Goal: Information Seeking & Learning: Learn about a topic

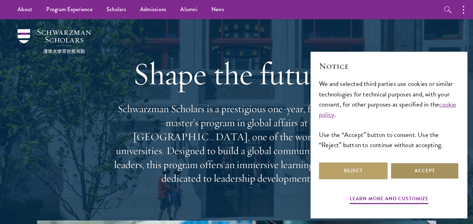
click at [409, 165] on button "Accept" at bounding box center [424, 171] width 69 height 17
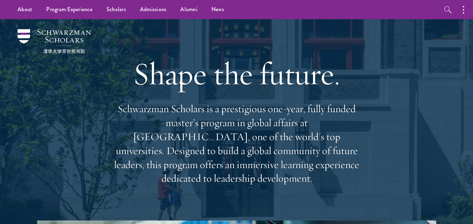
click at [94, 89] on div "Shape the future. Schwarzman Scholars is a prestigious one-year, fully funded m…" at bounding box center [236, 120] width 403 height 202
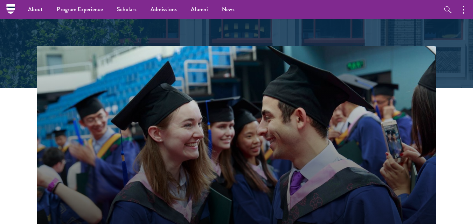
scroll to position [140, 0]
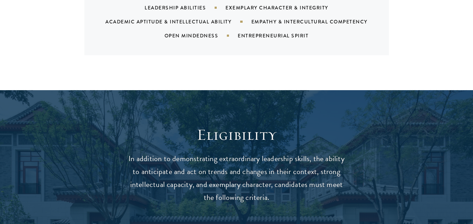
scroll to position [805, 0]
